Goal: Task Accomplishment & Management: Manage account settings

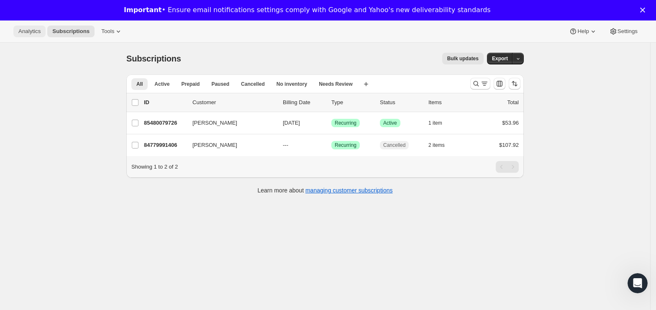
click at [32, 33] on span "Analytics" at bounding box center [29, 31] width 22 height 7
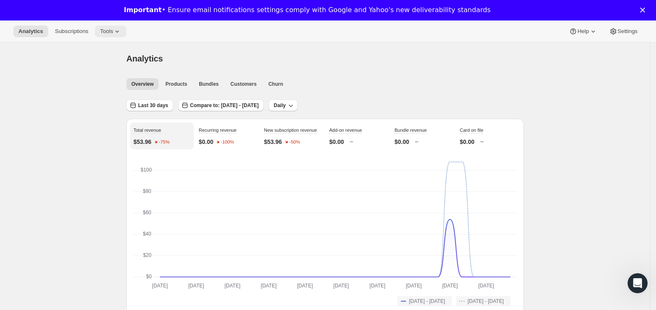
click at [104, 31] on span "Tools" at bounding box center [106, 31] width 13 height 7
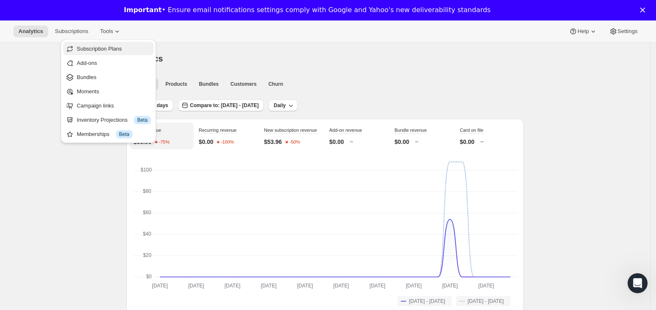
click at [100, 48] on span "Subscription Plans" at bounding box center [99, 49] width 45 height 6
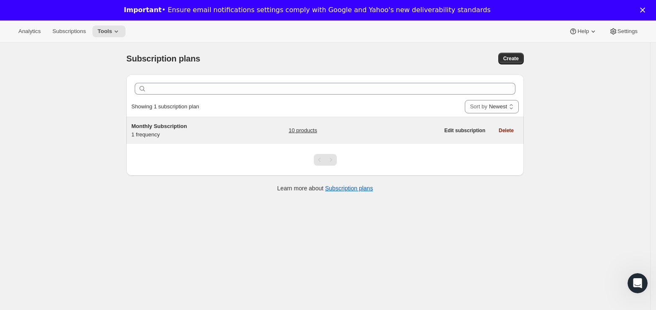
click at [200, 138] on div "Monthly Subscription 1 frequency" at bounding box center [183, 130] width 105 height 17
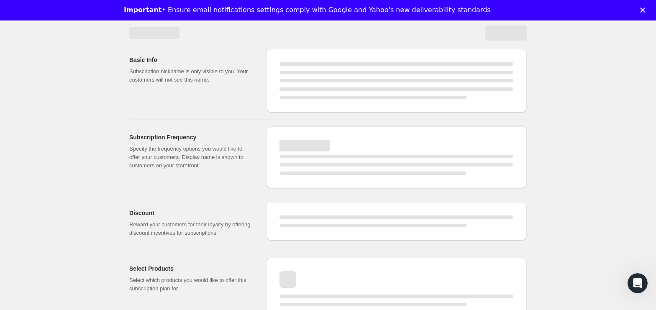
scroll to position [39, 0]
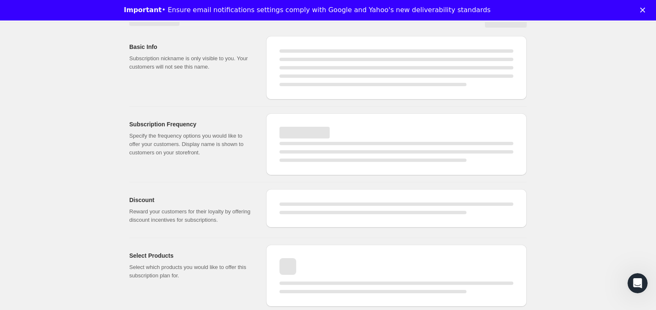
select select "WEEK"
select select "MONTH"
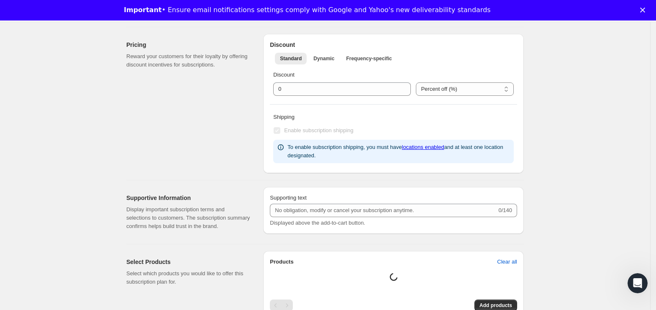
type input "Monthly Subscription"
type input "1"
select select "MONTH"
type input "1 month"
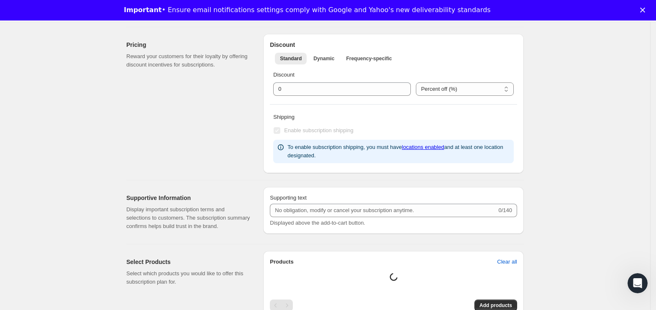
type input "10"
type input "Save <strong>10% + Free Shipping</strong>"
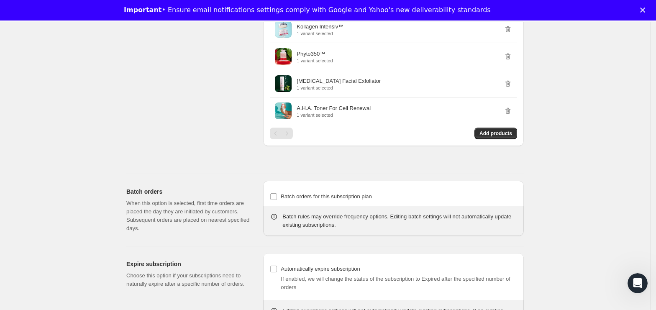
scroll to position [599, 0]
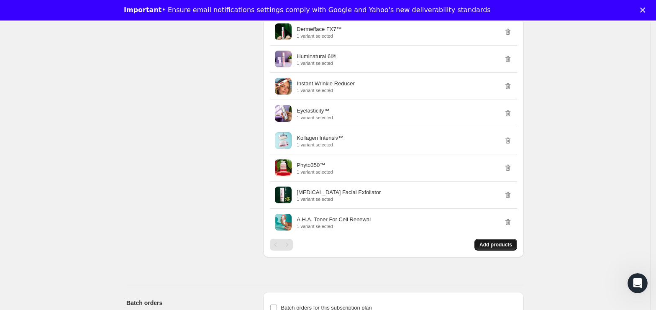
click at [498, 248] on span "Add products" at bounding box center [496, 244] width 33 height 7
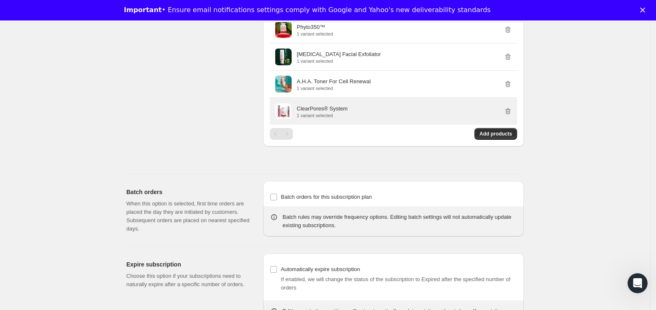
scroll to position [738, 0]
click at [315, 114] on p "1 variant selected" at bounding box center [322, 114] width 51 height 5
click at [361, 112] on div "ClearPores® System 1 variant selected" at bounding box center [405, 110] width 216 height 13
click at [510, 111] on icon "button" at bounding box center [508, 111] width 5 height 6
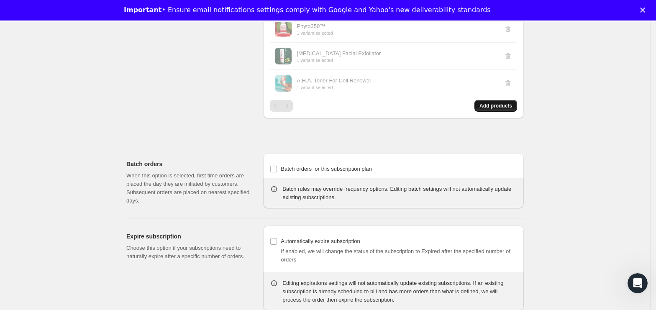
click at [493, 109] on span "Add products" at bounding box center [496, 106] width 33 height 7
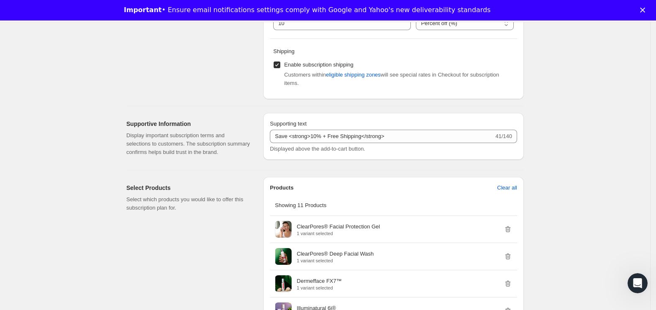
scroll to position [0, 0]
